Goal: Task Accomplishment & Management: Manage account settings

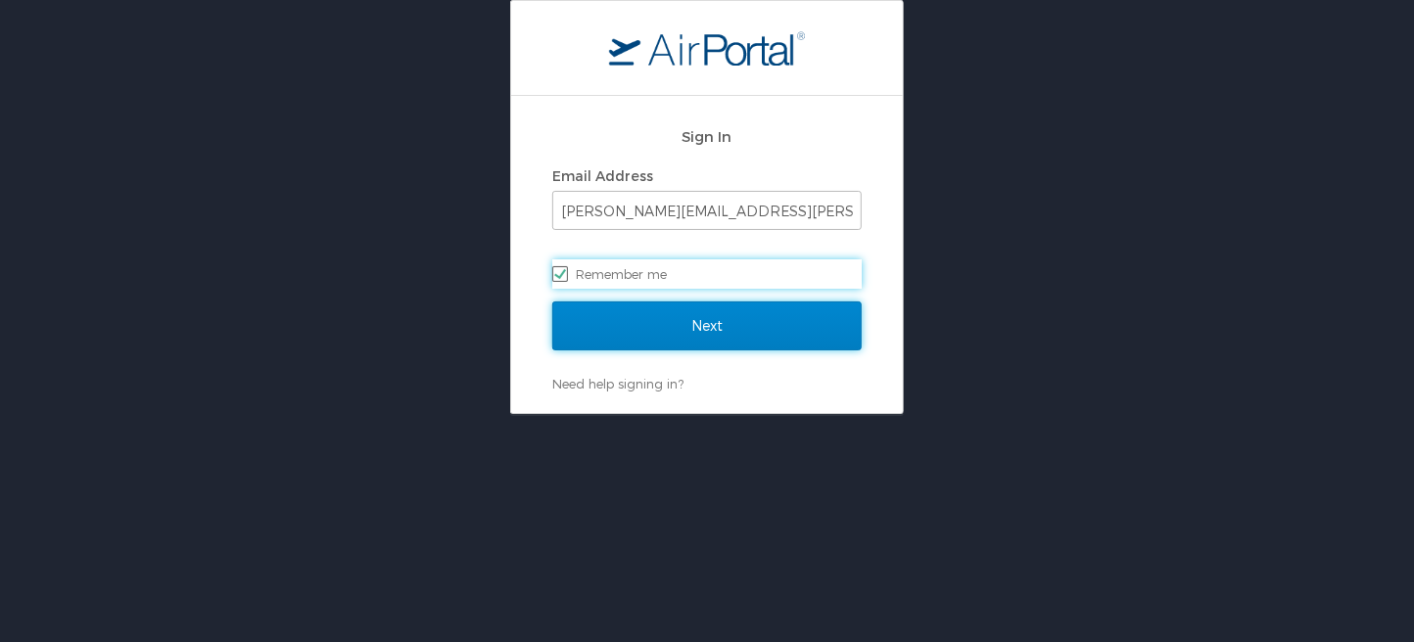
click at [730, 330] on input "Next" at bounding box center [706, 326] width 309 height 49
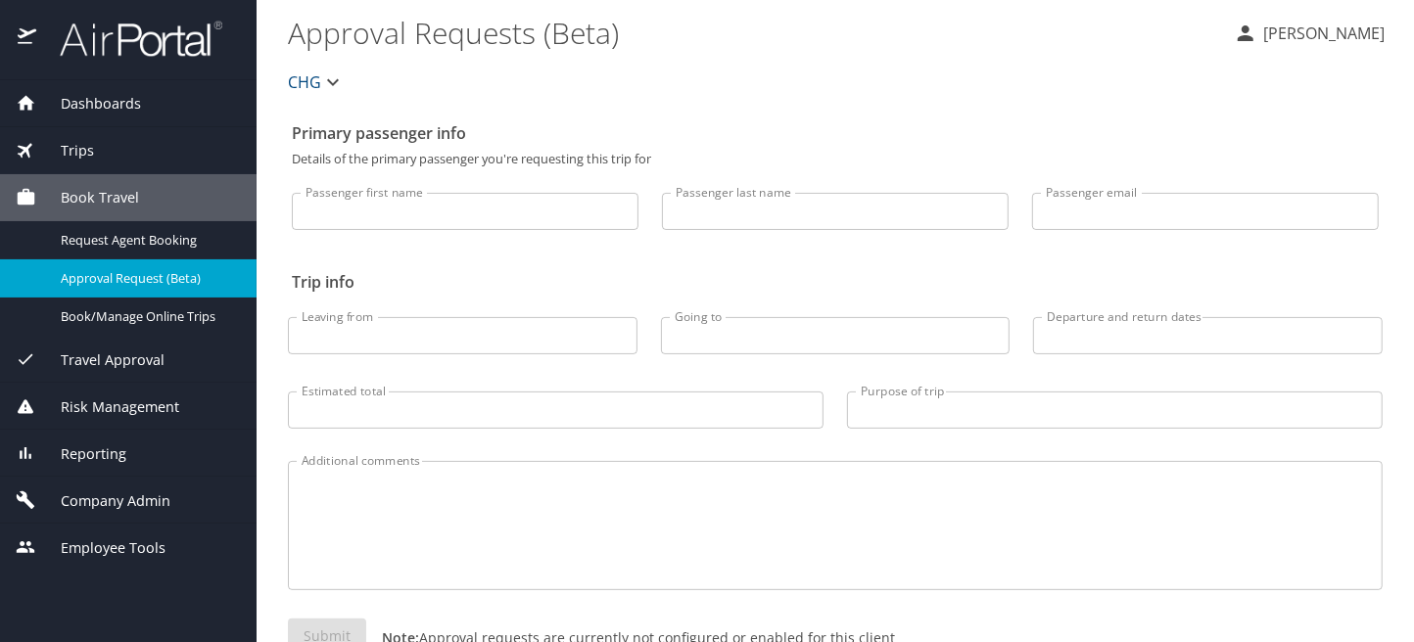
click at [106, 497] on span "Company Admin" at bounding box center [103, 502] width 134 height 22
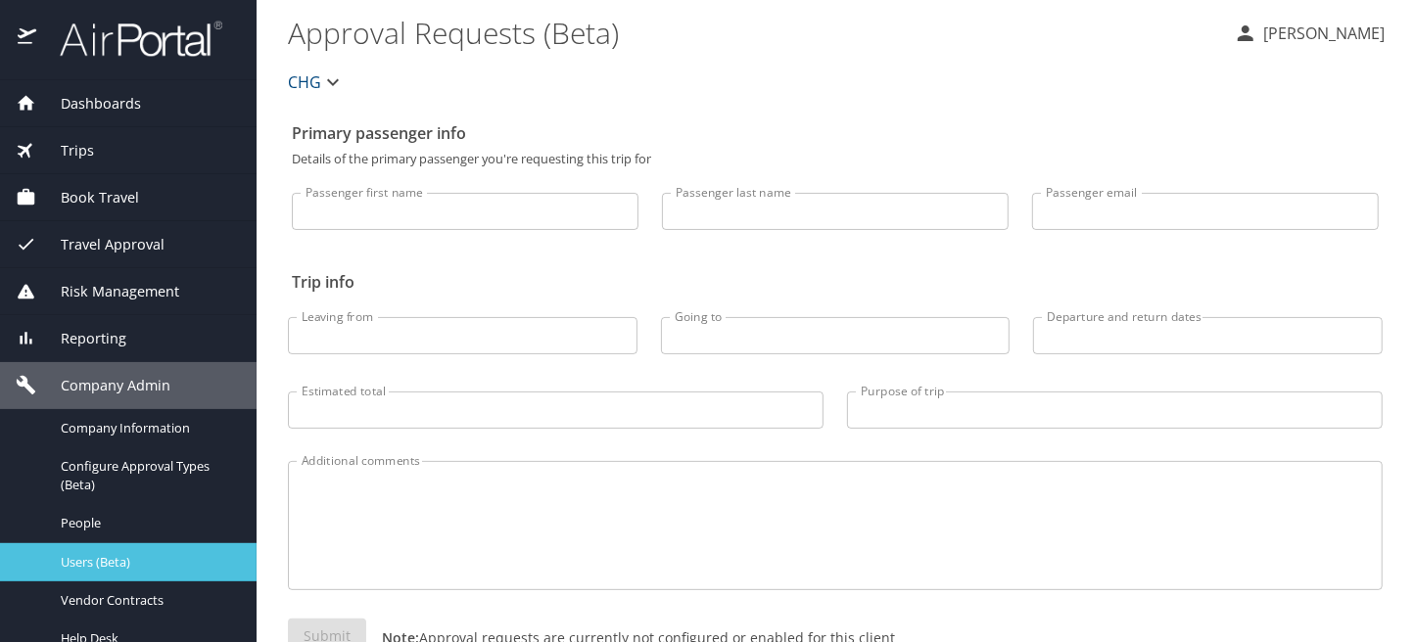
click at [101, 563] on span "Users (Beta)" at bounding box center [147, 562] width 172 height 19
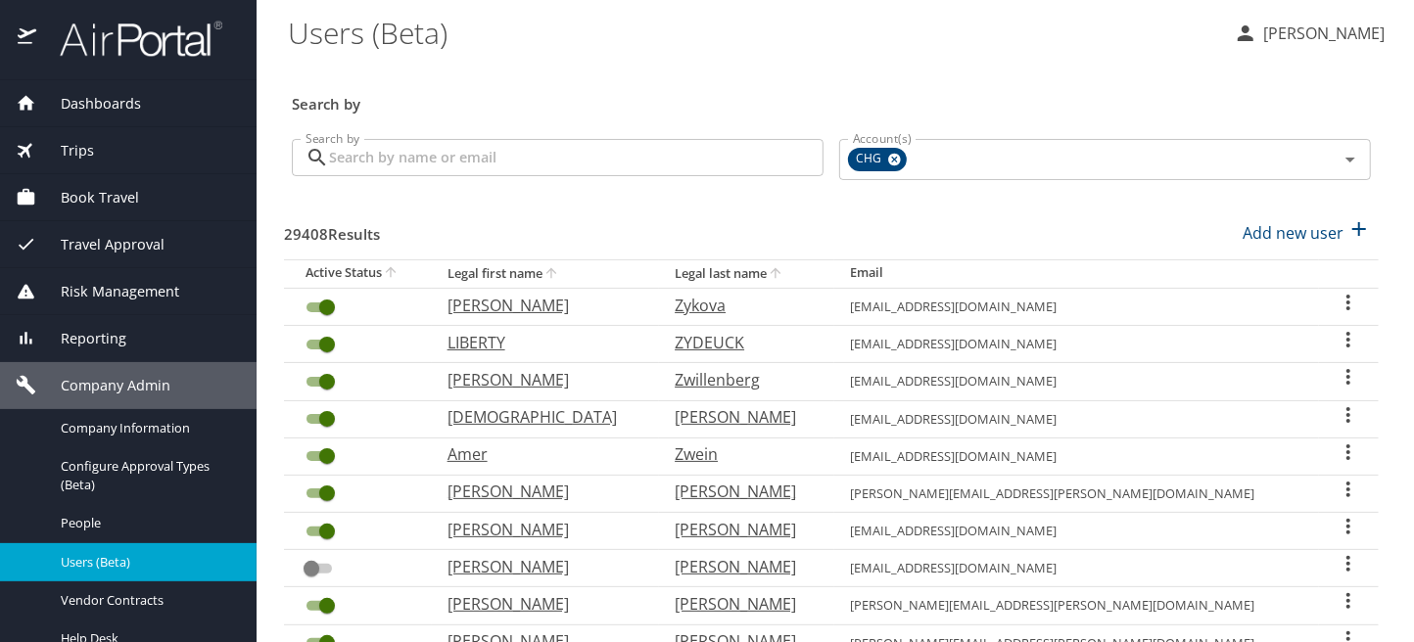
click at [477, 149] on input "Search by" at bounding box center [576, 157] width 495 height 37
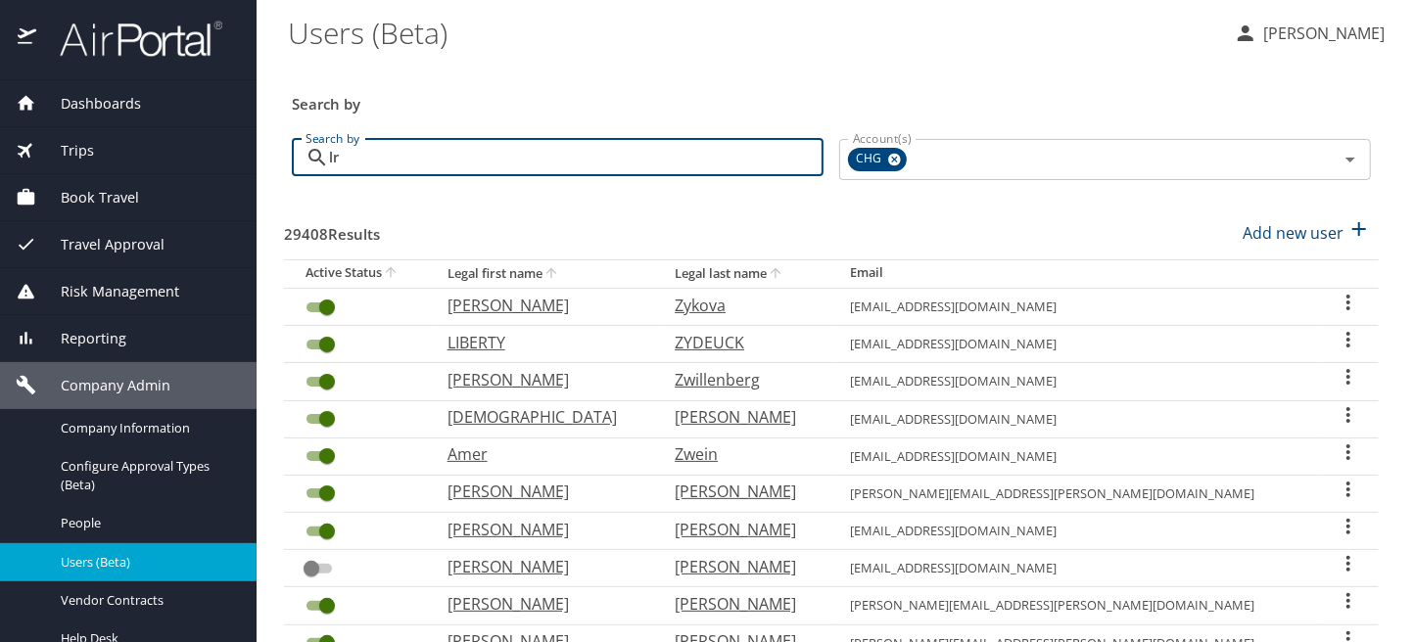
type input "l"
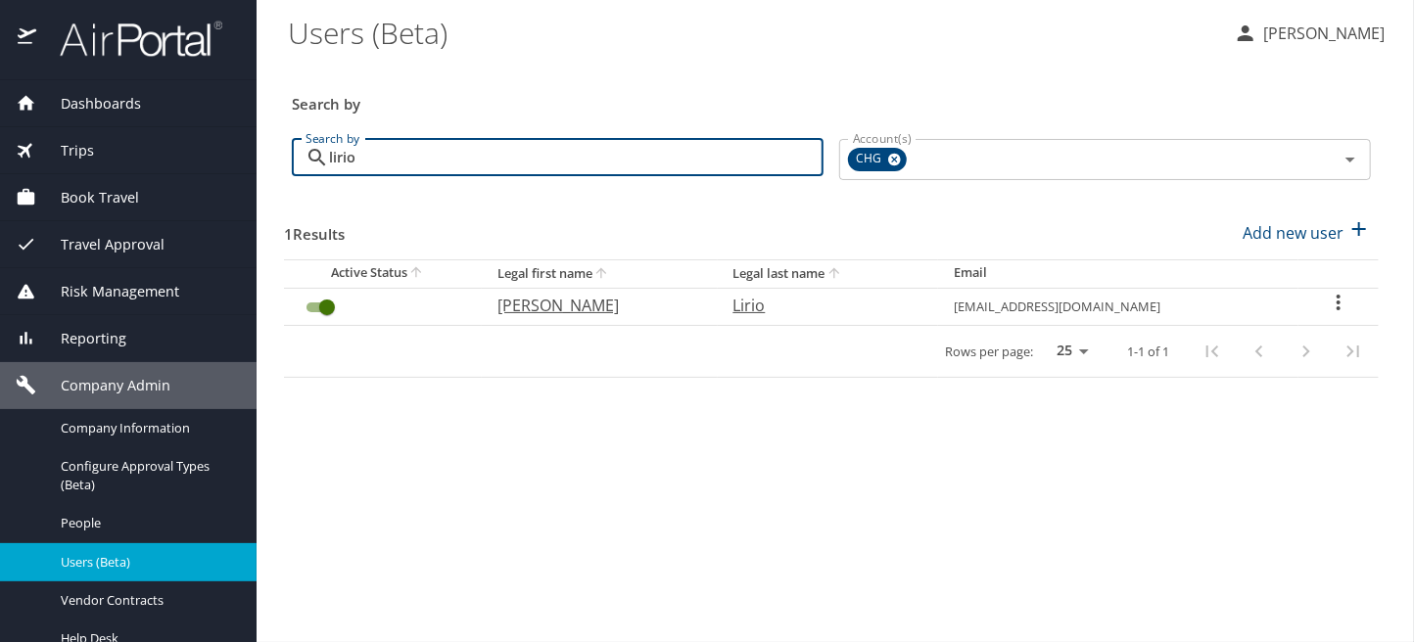
type input "lirio"
click at [1339, 303] on icon "User Search Table" at bounding box center [1339, 303] width 24 height 24
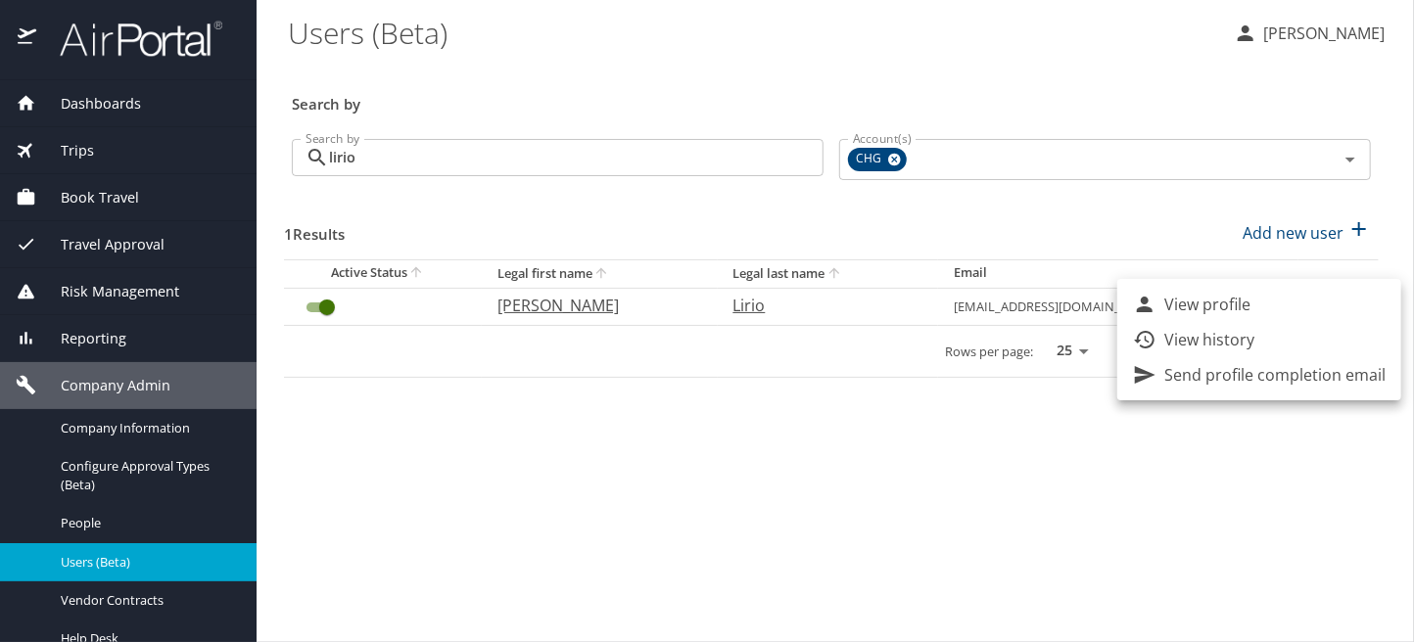
click at [1252, 303] on li "View profile" at bounding box center [1259, 304] width 284 height 35
select select "US"
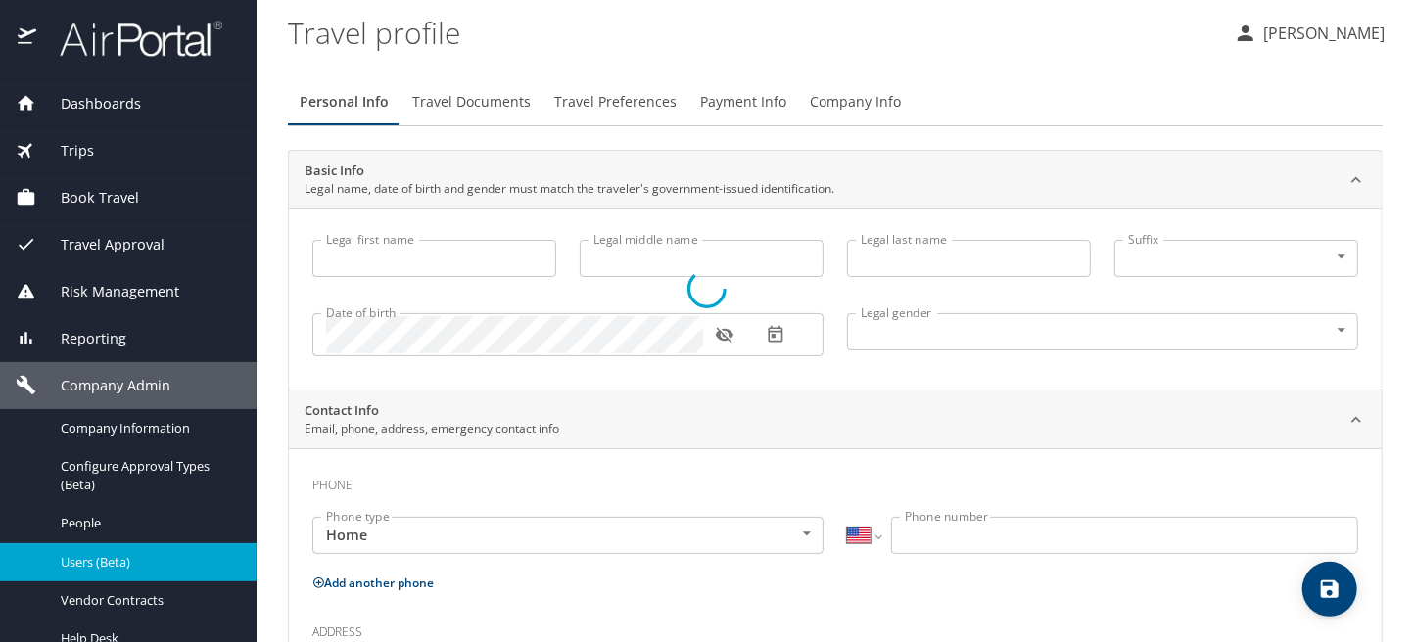
type input "[PERSON_NAME]"
type input "Lirio"
type input "[DEMOGRAPHIC_DATA]"
select select "US"
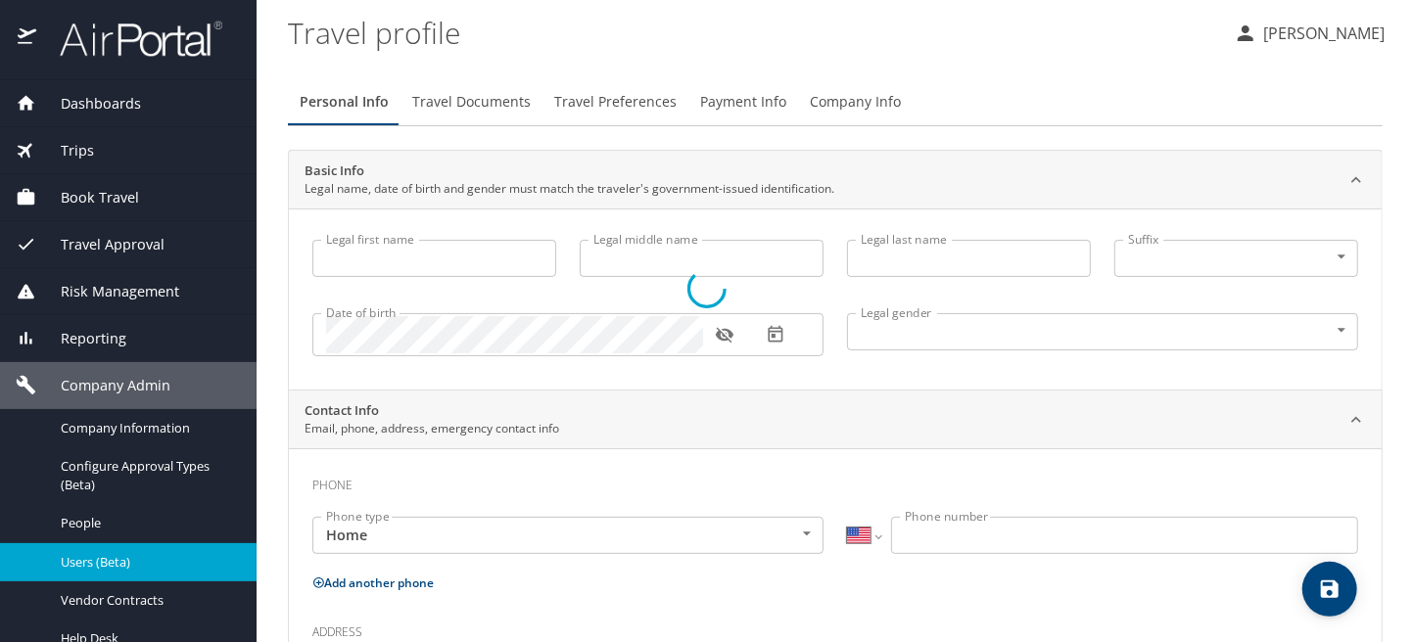
select select "US"
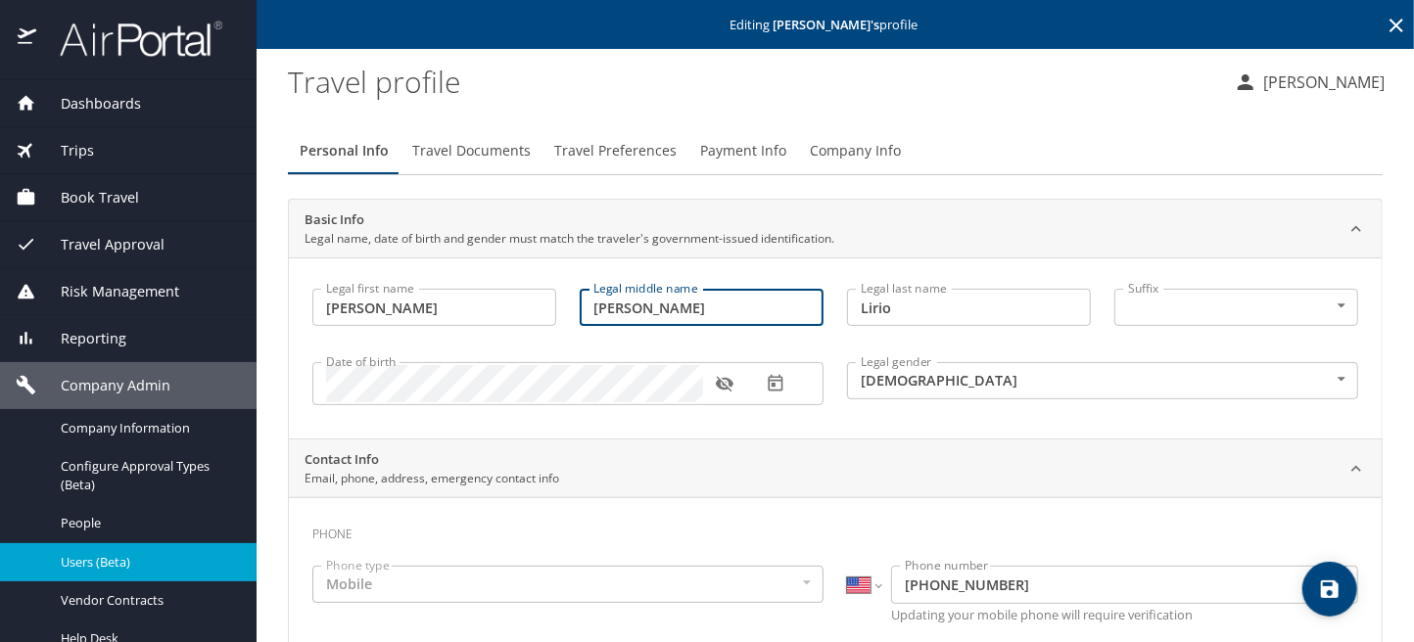
drag, startPoint x: 649, startPoint y: 305, endPoint x: 521, endPoint y: 303, distance: 128.3
click at [521, 303] on div "Legal first name [PERSON_NAME] first name Legal middle name [PERSON_NAME] Legal…" at bounding box center [835, 350] width 1069 height 146
click at [851, 305] on input "Lirio" at bounding box center [969, 307] width 244 height 37
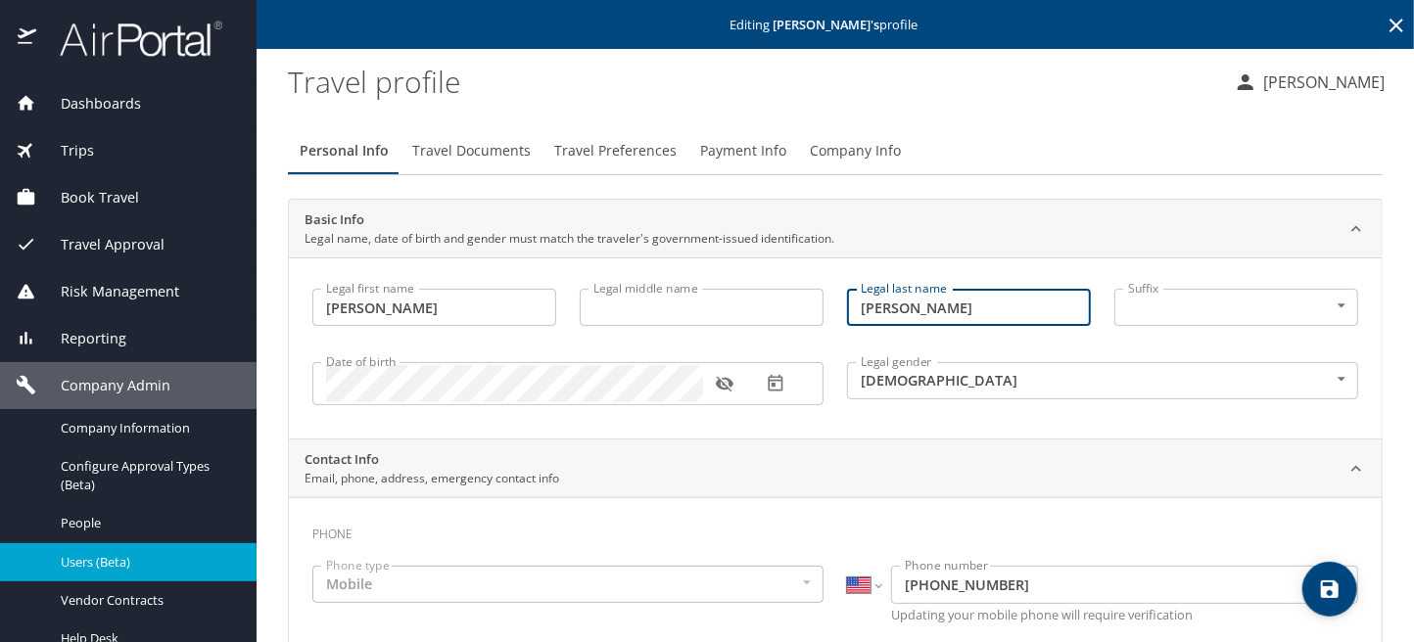
type input "[PERSON_NAME]"
click at [1323, 587] on icon "save" at bounding box center [1330, 590] width 18 height 18
select select "US"
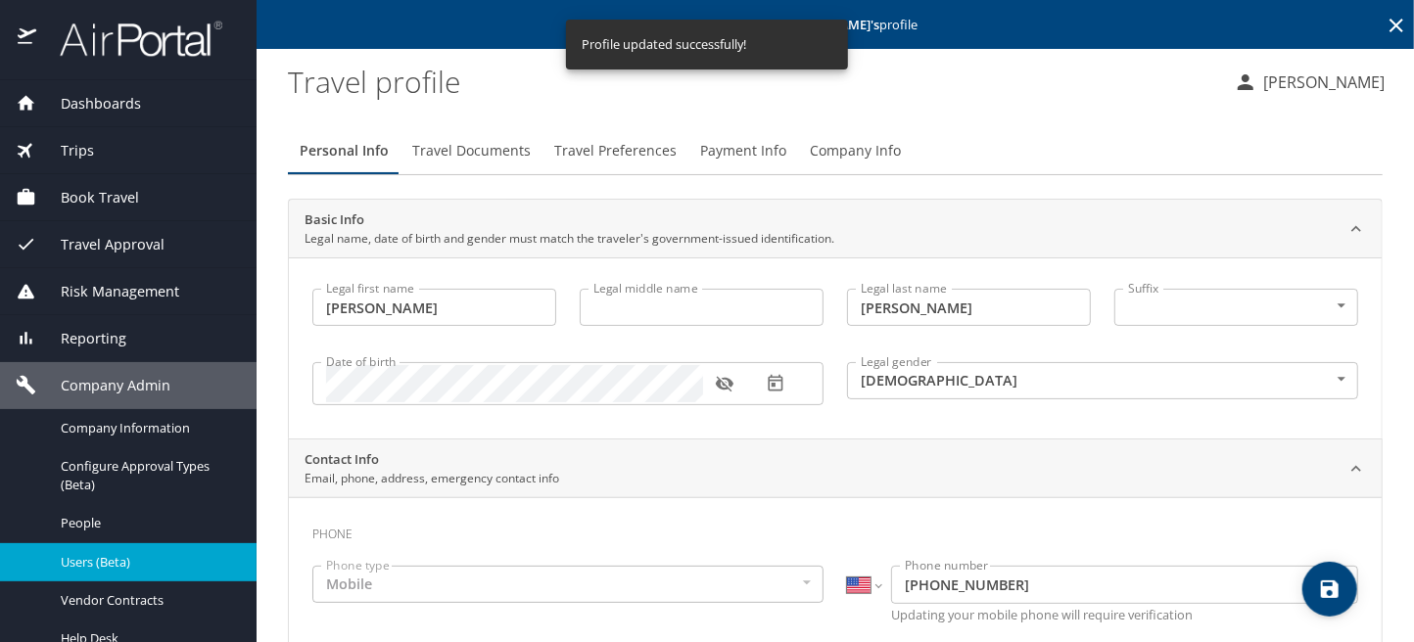
select select "US"
